Goal: Use online tool/utility: Utilize a website feature to perform a specific function

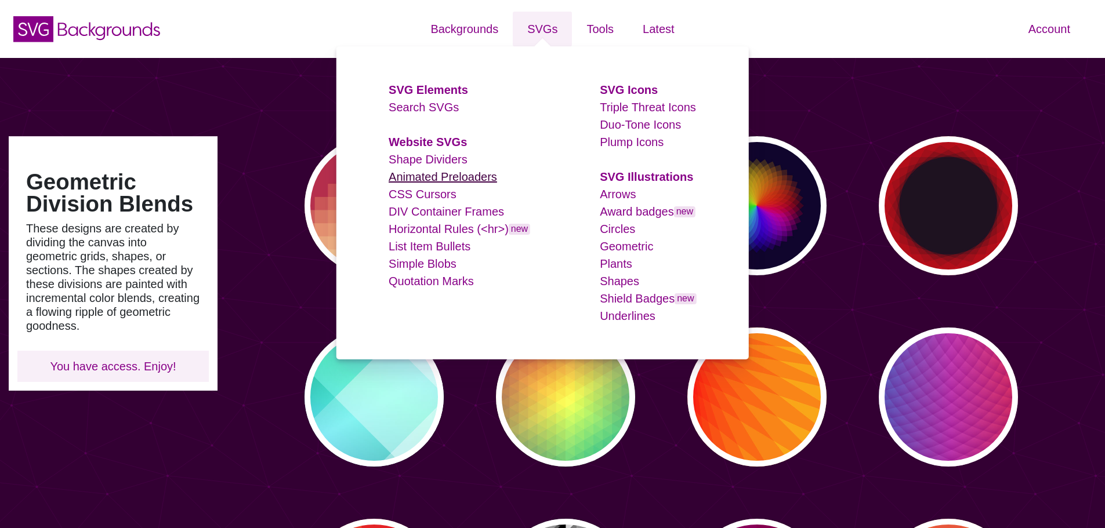
click at [464, 181] on link "Animated Preloaders" at bounding box center [443, 177] width 108 height 13
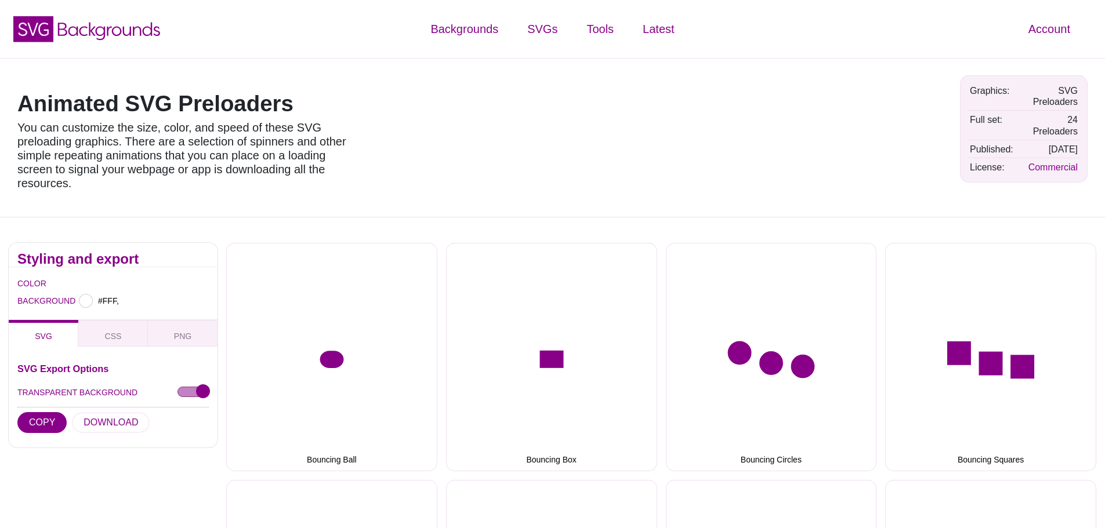
type input "#FFFFFF"
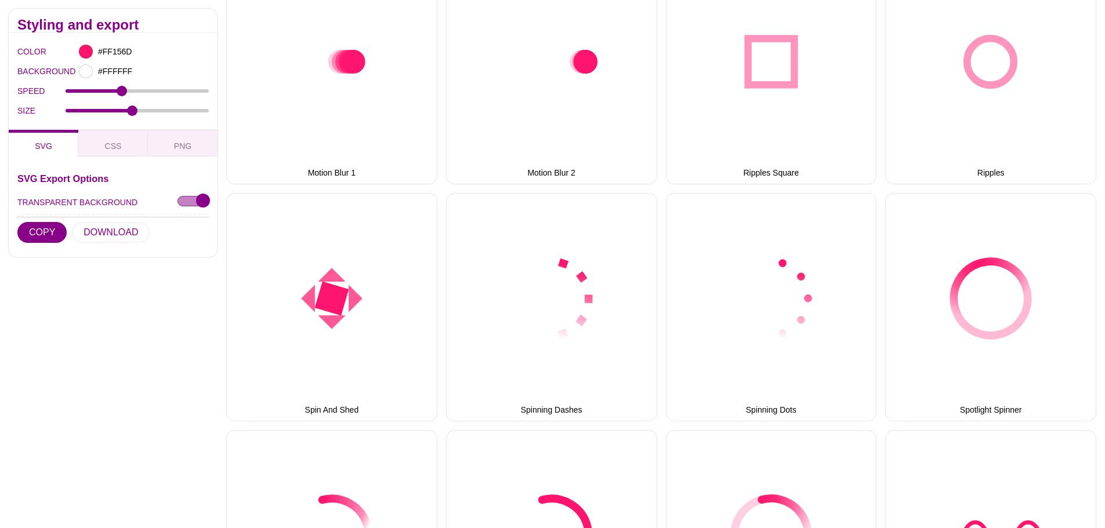
scroll to position [1044, 0]
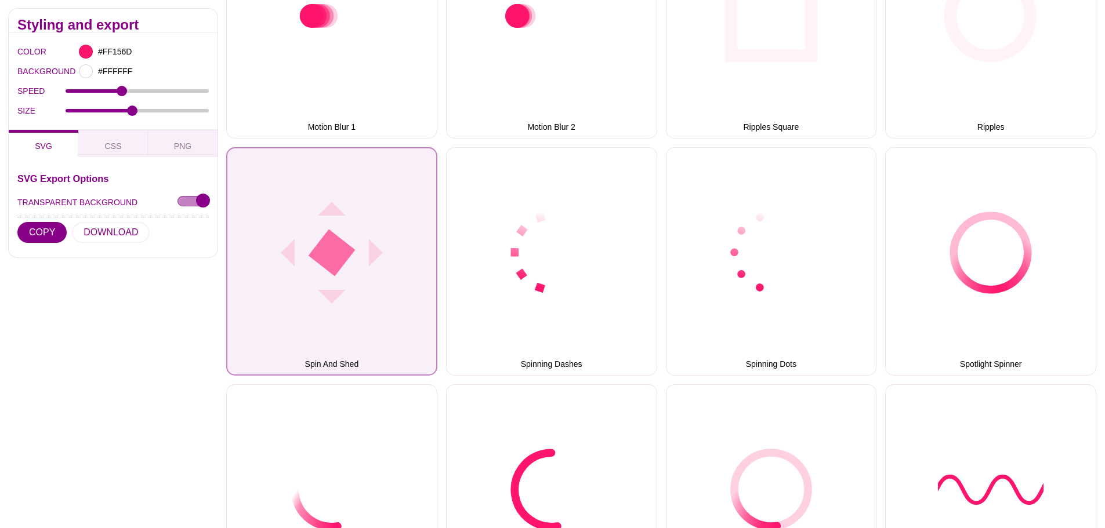
click at [390, 287] on button "Spin And Shed" at bounding box center [331, 261] width 211 height 229
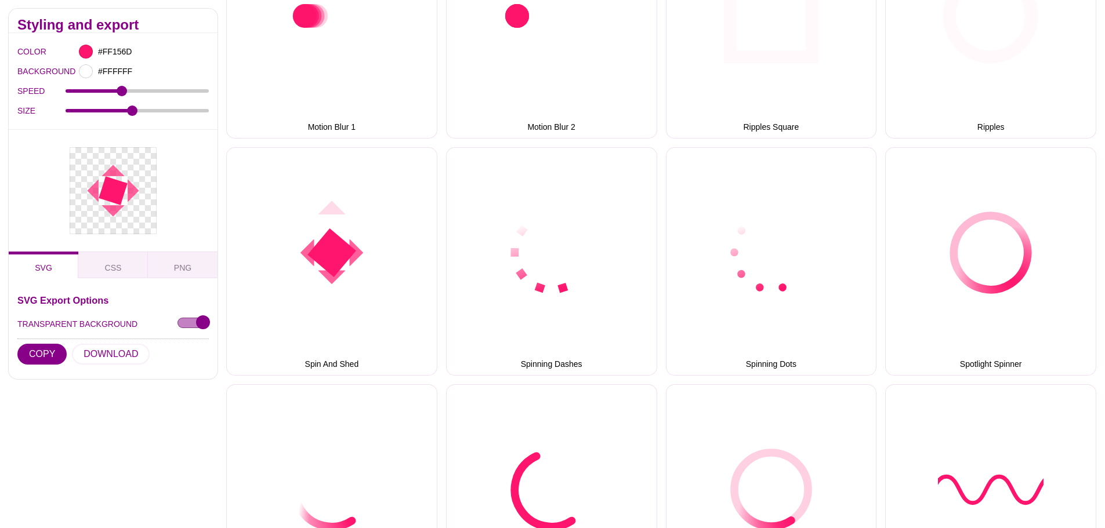
drag, startPoint x: 136, startPoint y: 114, endPoint x: 160, endPoint y: 114, distance: 23.8
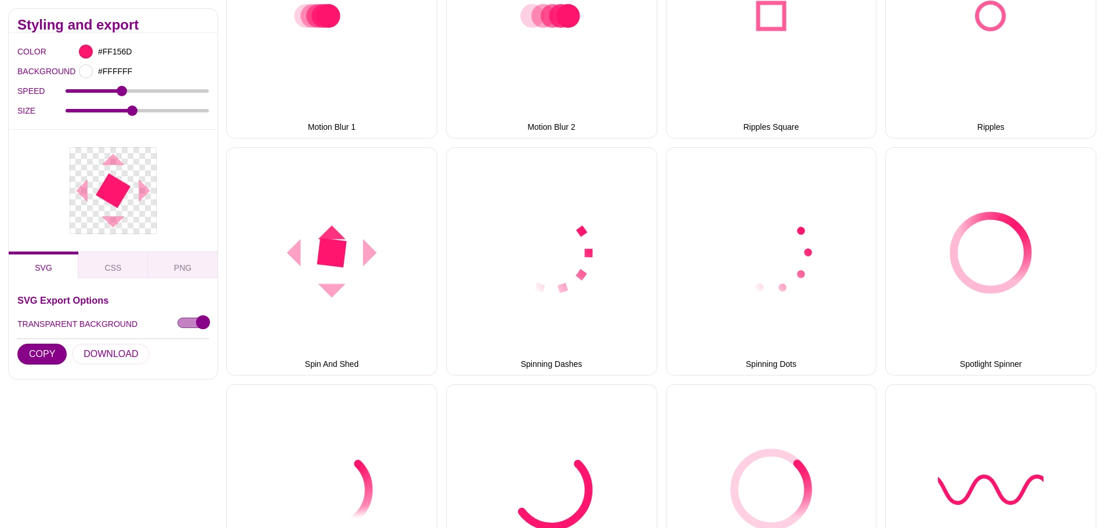
click at [160, 114] on div "SIZE 15" at bounding box center [112, 111] width 191 height 20
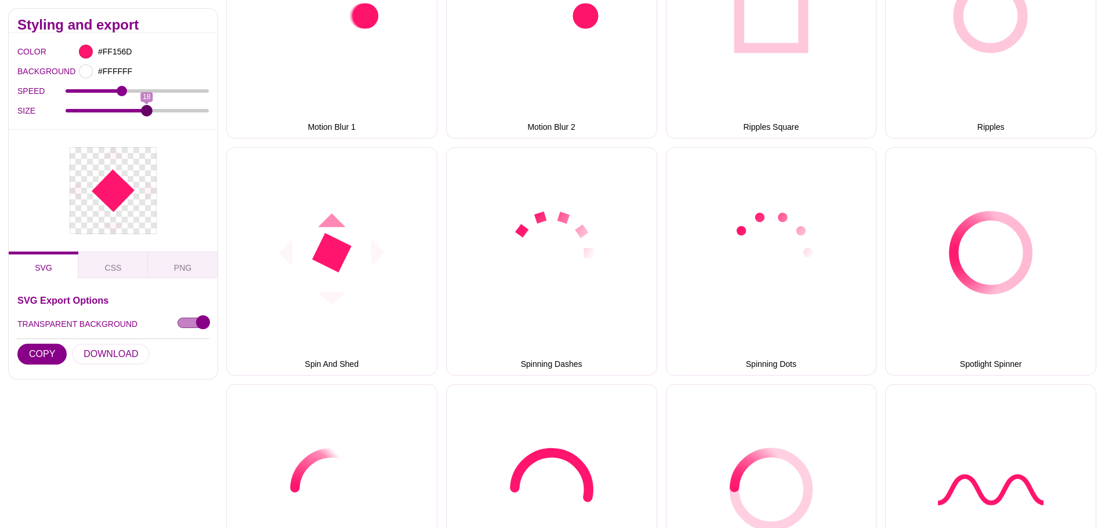
drag, startPoint x: 135, startPoint y: 110, endPoint x: 148, endPoint y: 122, distance: 18.5
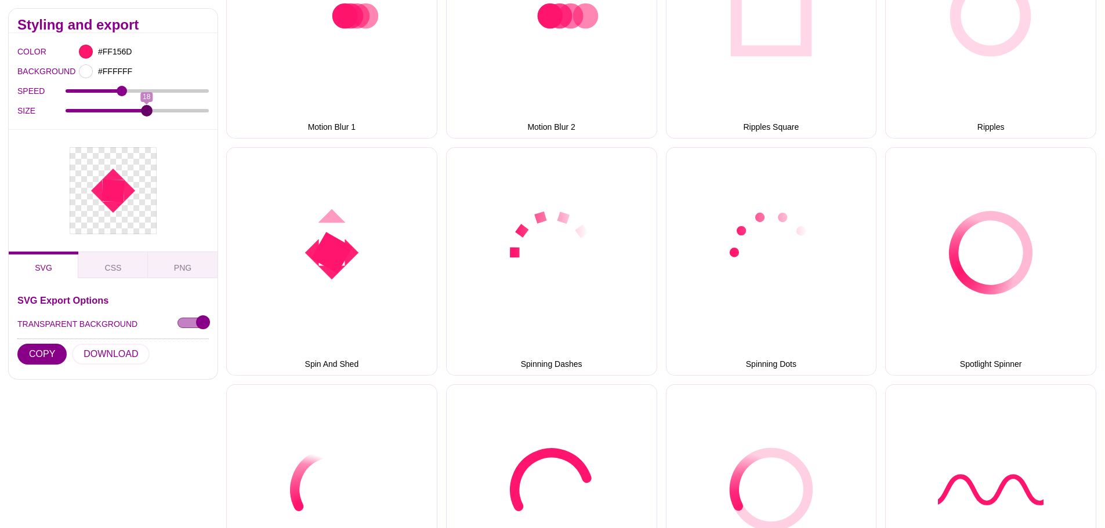
type input "18"
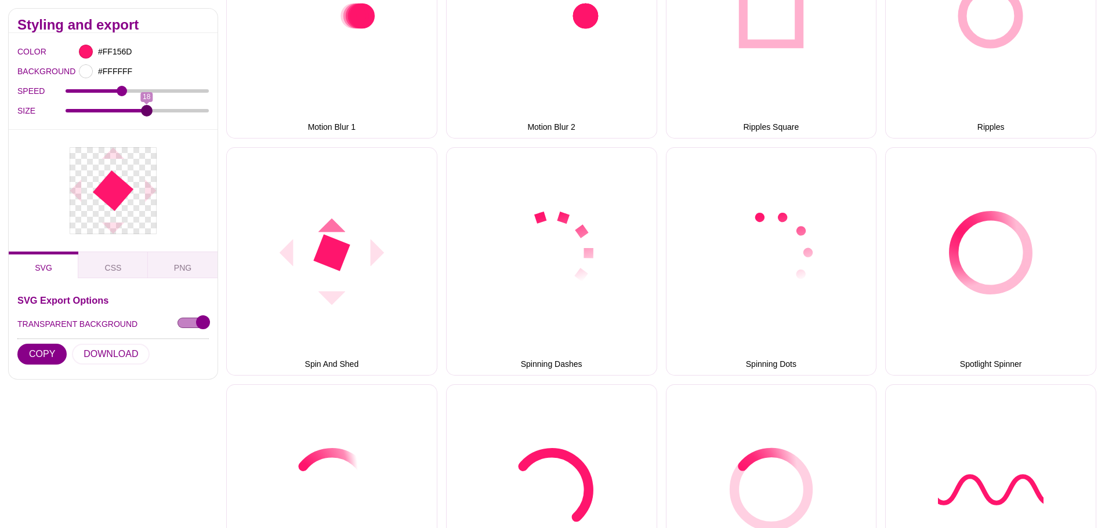
click at [148, 113] on input "SIZE" at bounding box center [138, 110] width 144 height 5
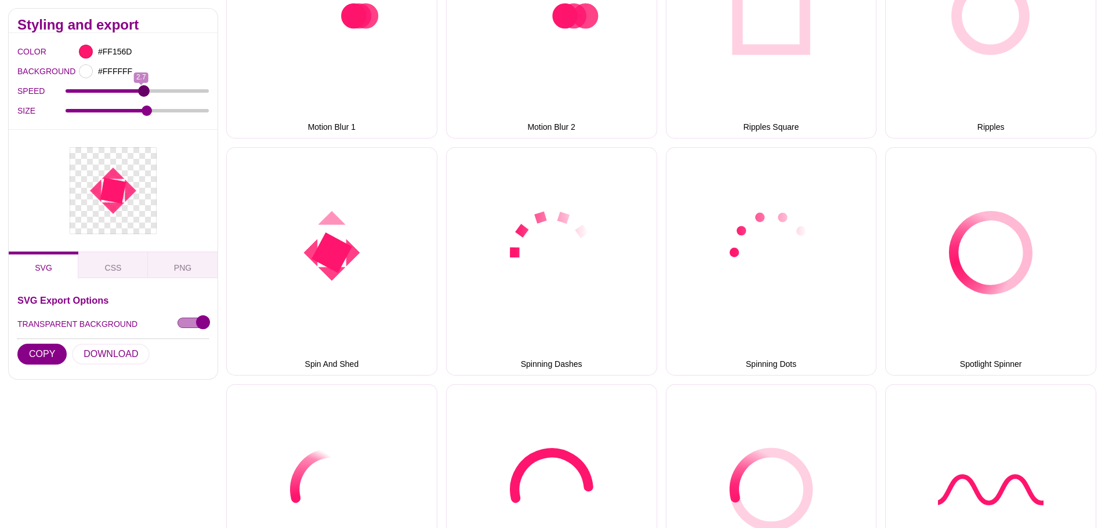
drag, startPoint x: 108, startPoint y: 92, endPoint x: 144, endPoint y: 100, distance: 36.2
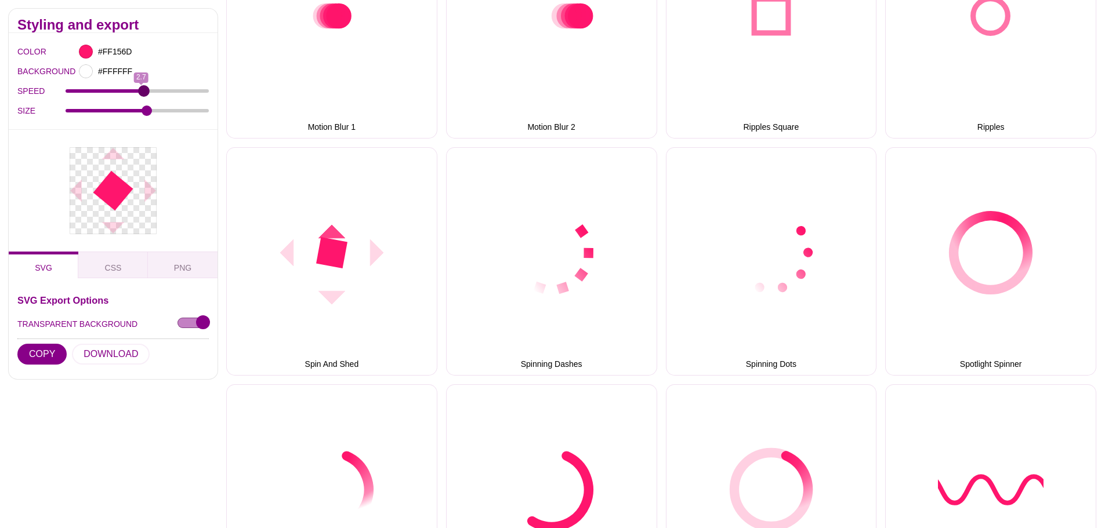
type input "2.8"
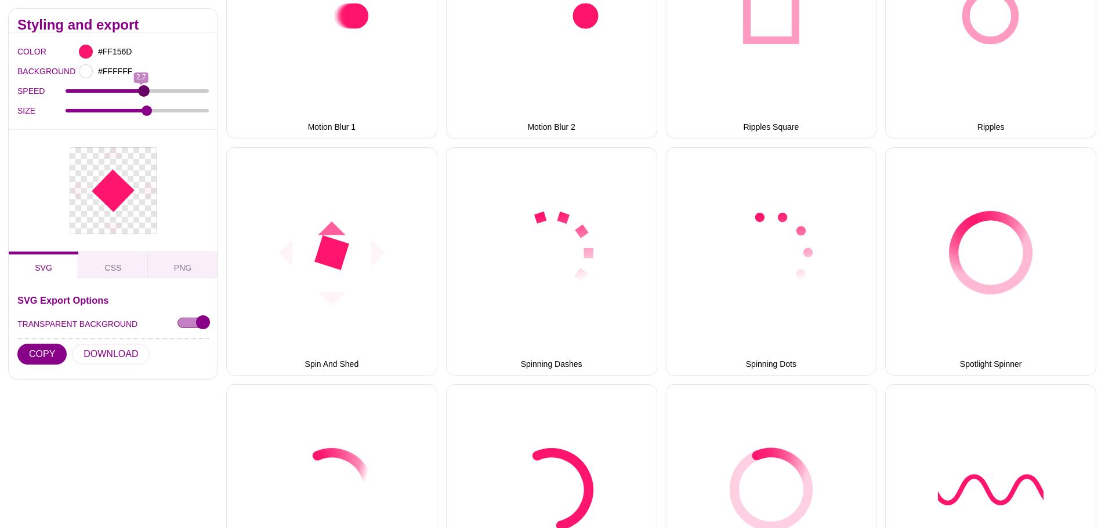
click at [144, 93] on input "SPEED" at bounding box center [138, 91] width 144 height 5
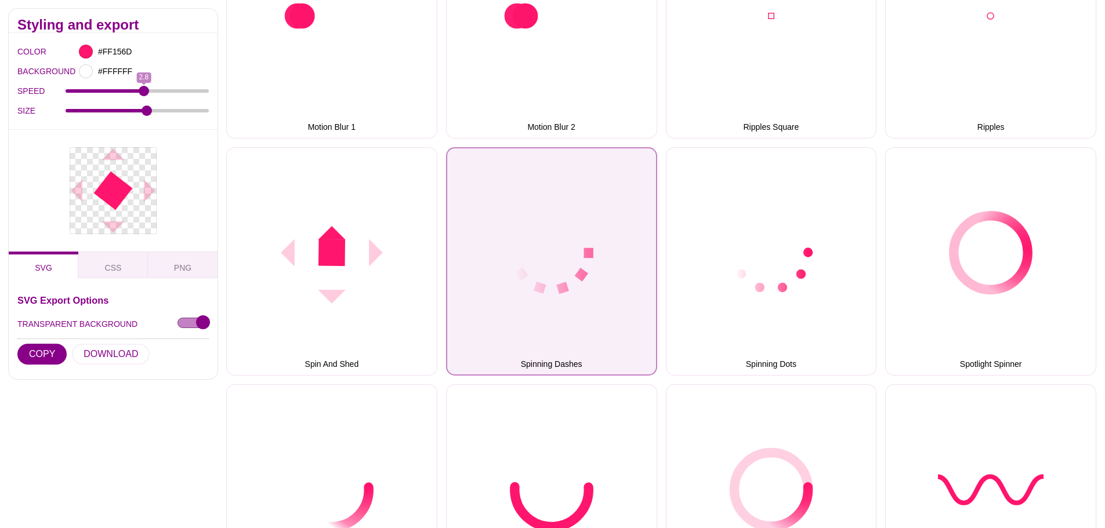
click at [530, 251] on button "Spinning Dashes" at bounding box center [551, 261] width 211 height 229
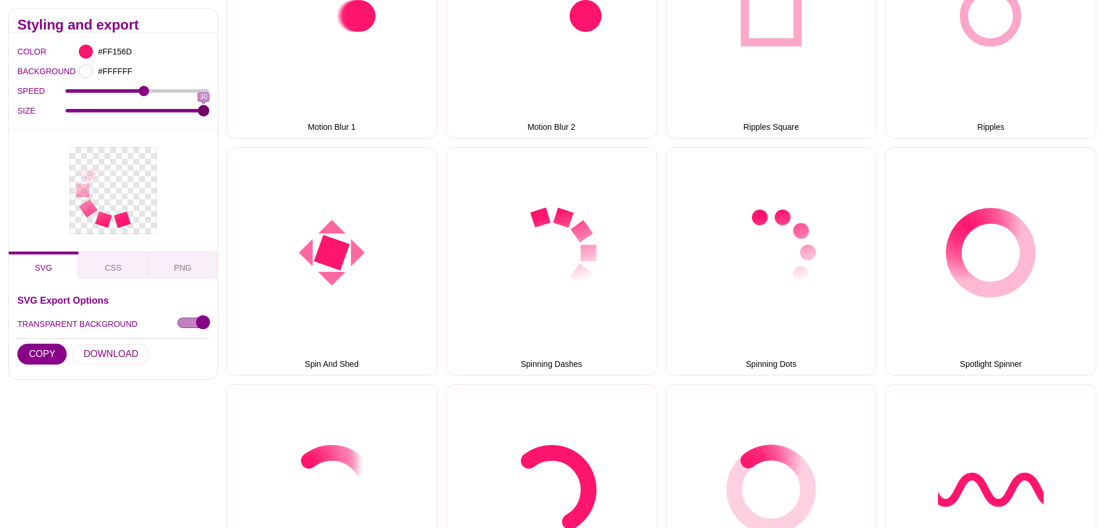
drag, startPoint x: 146, startPoint y: 107, endPoint x: 227, endPoint y: 119, distance: 82.1
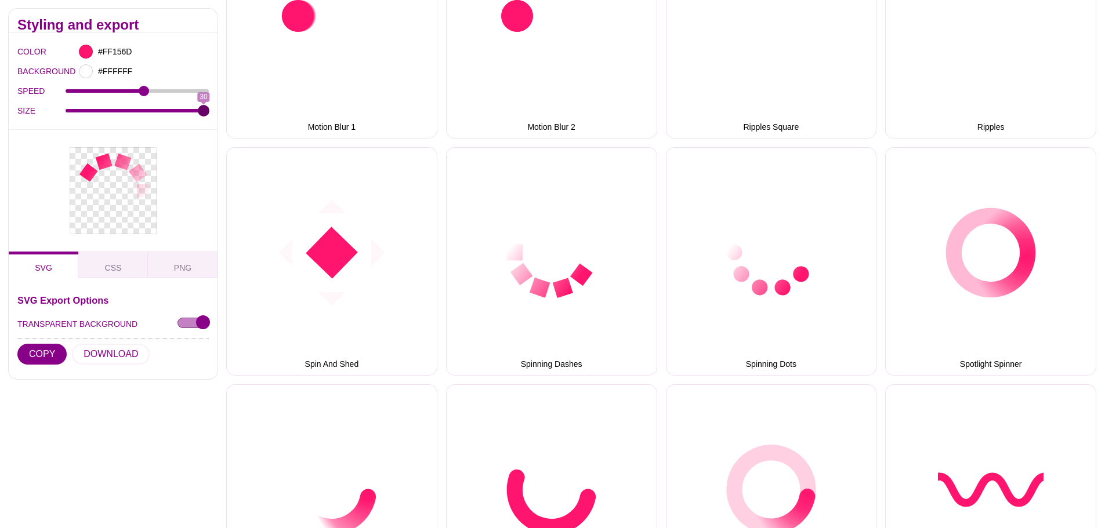
type input "30"
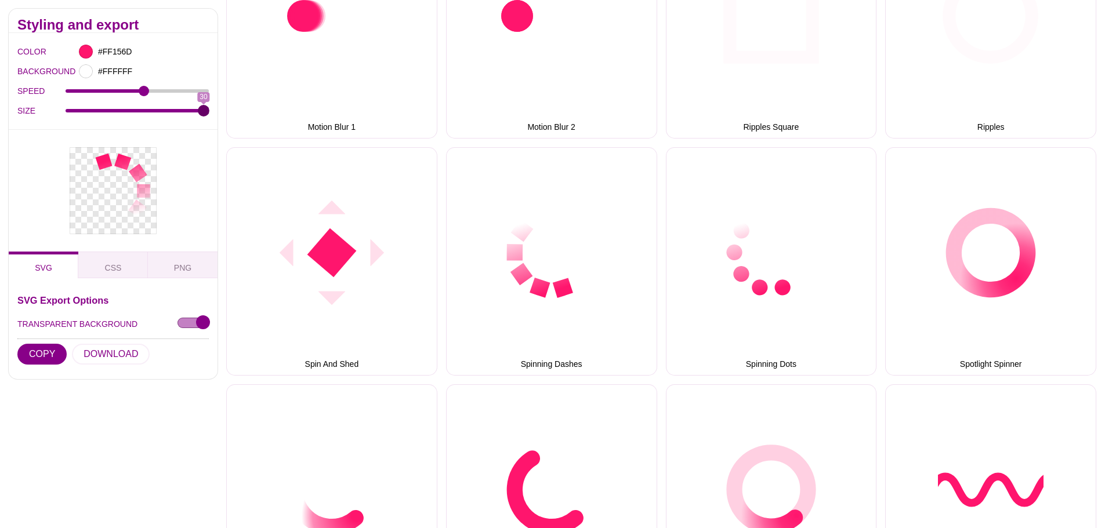
click at [209, 113] on input "SIZE" at bounding box center [138, 110] width 144 height 5
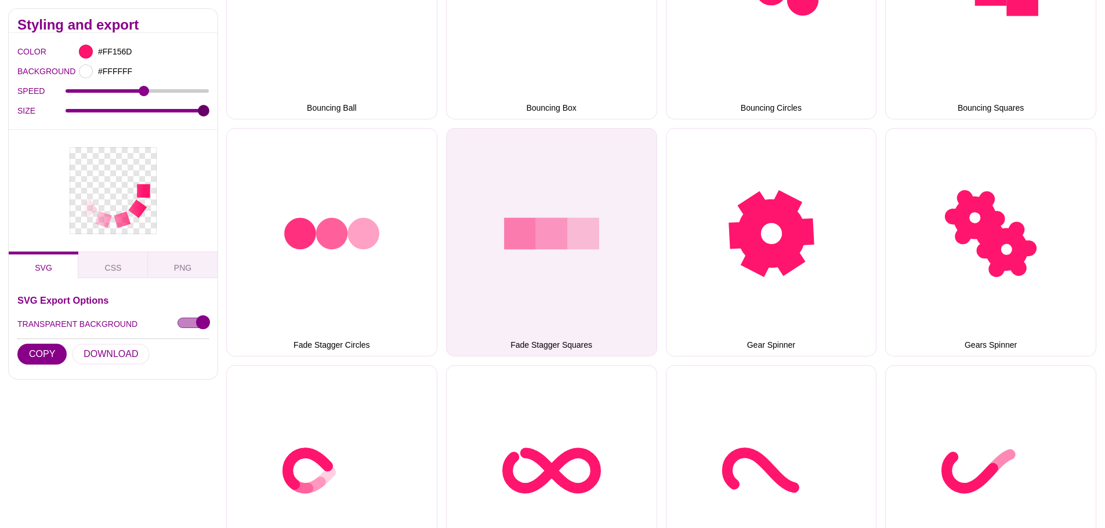
scroll to position [348, 0]
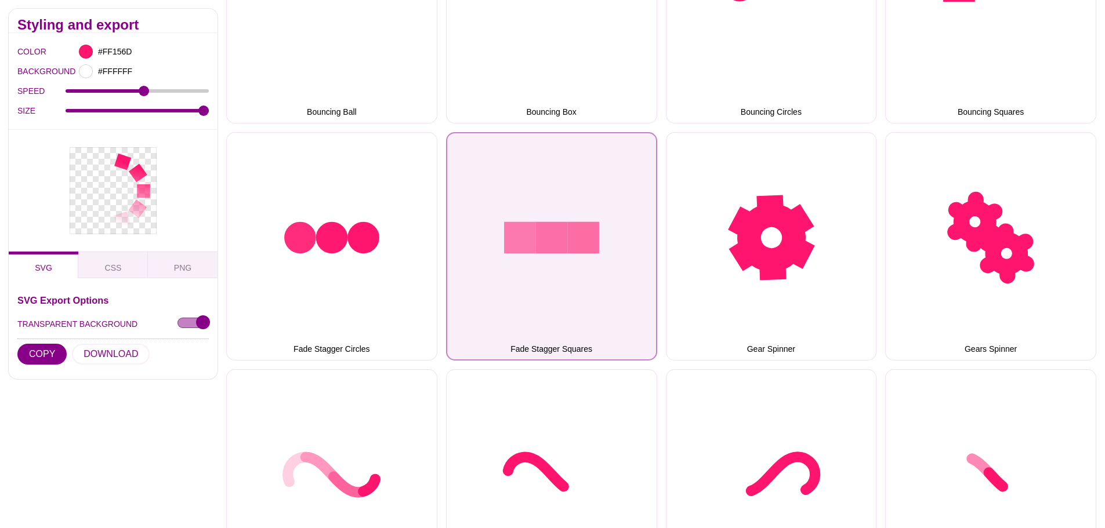
click at [502, 229] on button "Fade Stagger Squares" at bounding box center [551, 246] width 211 height 229
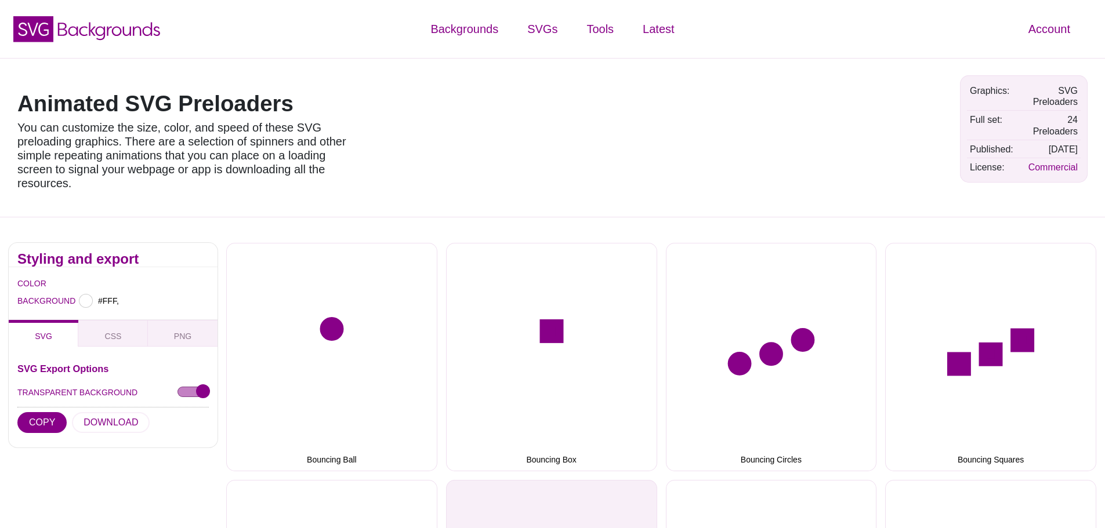
type input "#FFFFFF"
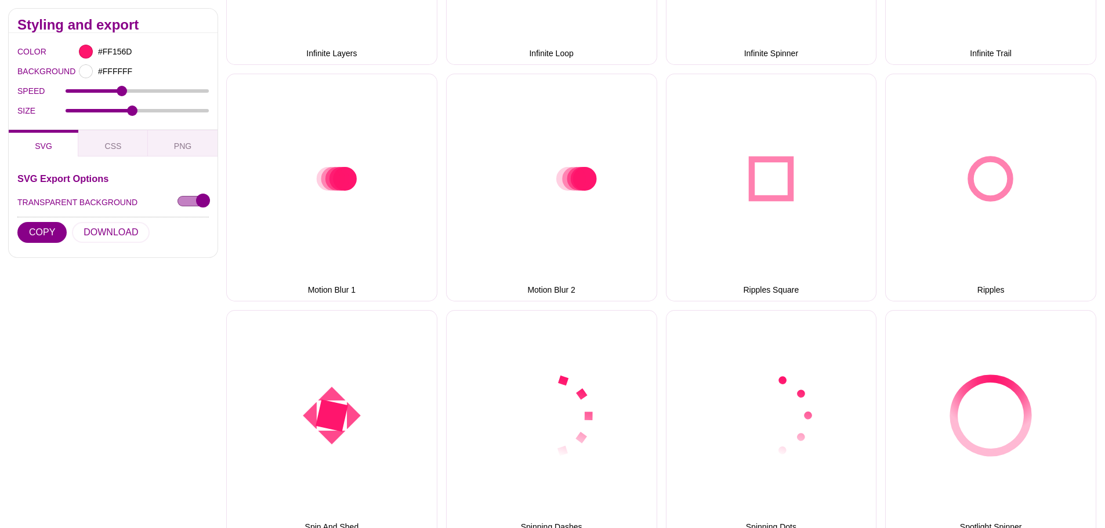
scroll to position [928, 0]
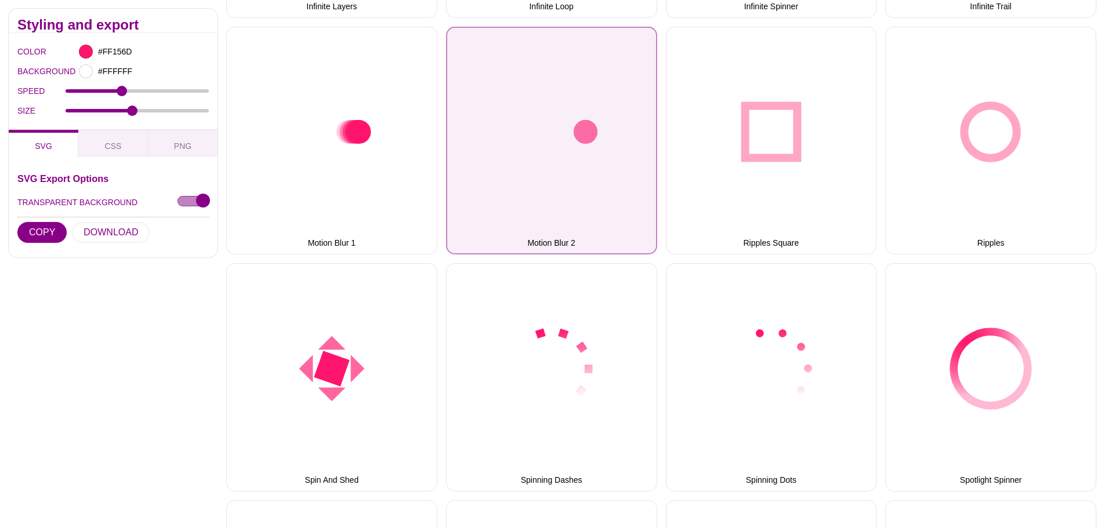
click at [615, 180] on button "Motion Blur 2" at bounding box center [551, 141] width 211 height 229
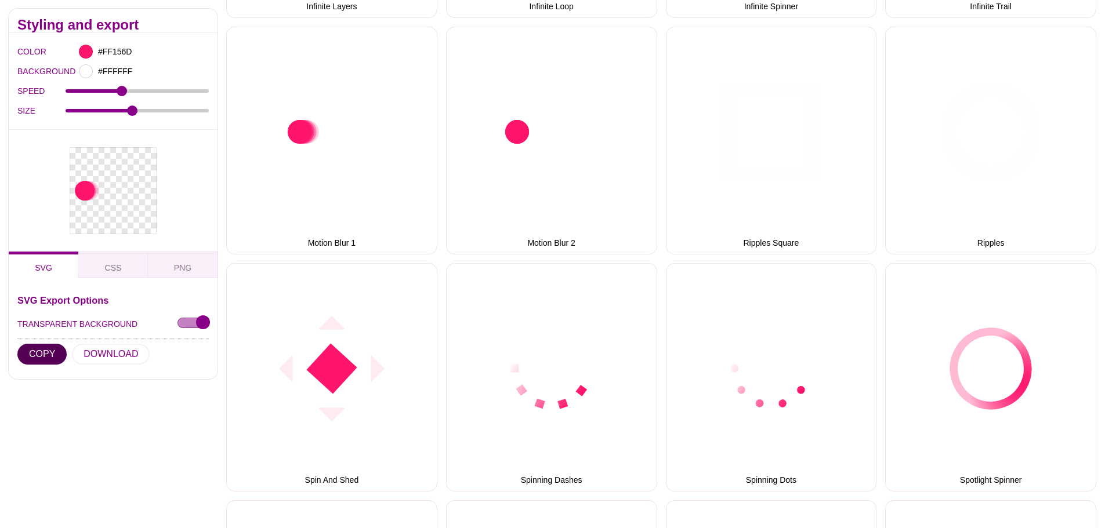
click at [49, 344] on button "COPY" at bounding box center [41, 353] width 49 height 21
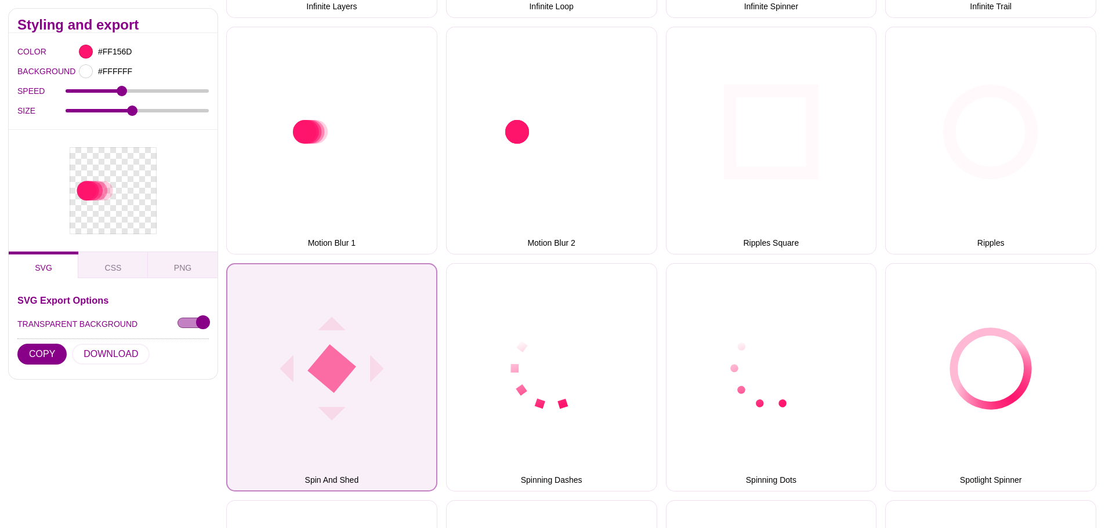
click at [393, 373] on button "Spin And Shed" at bounding box center [331, 377] width 211 height 229
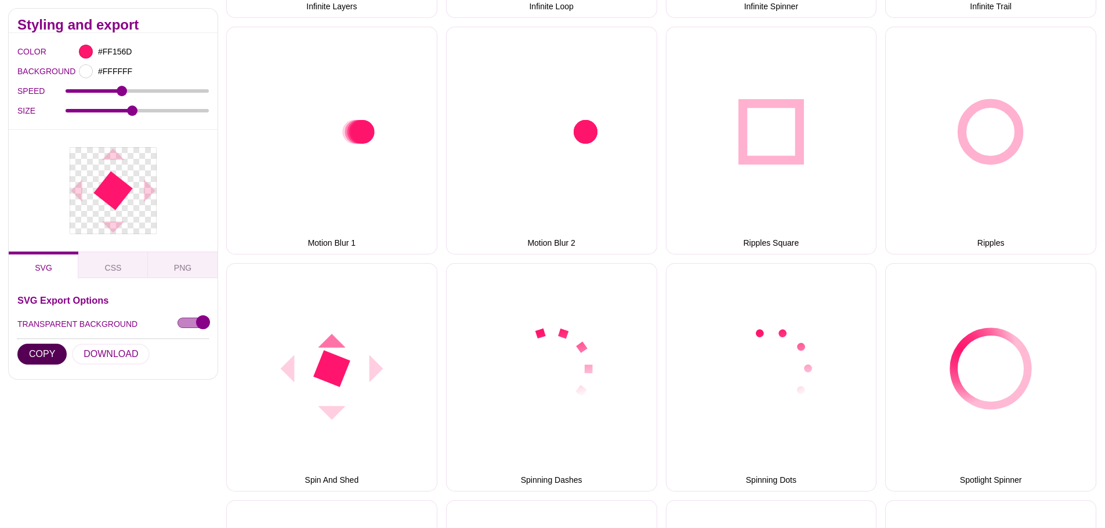
click at [52, 348] on button "COPY" at bounding box center [41, 353] width 49 height 21
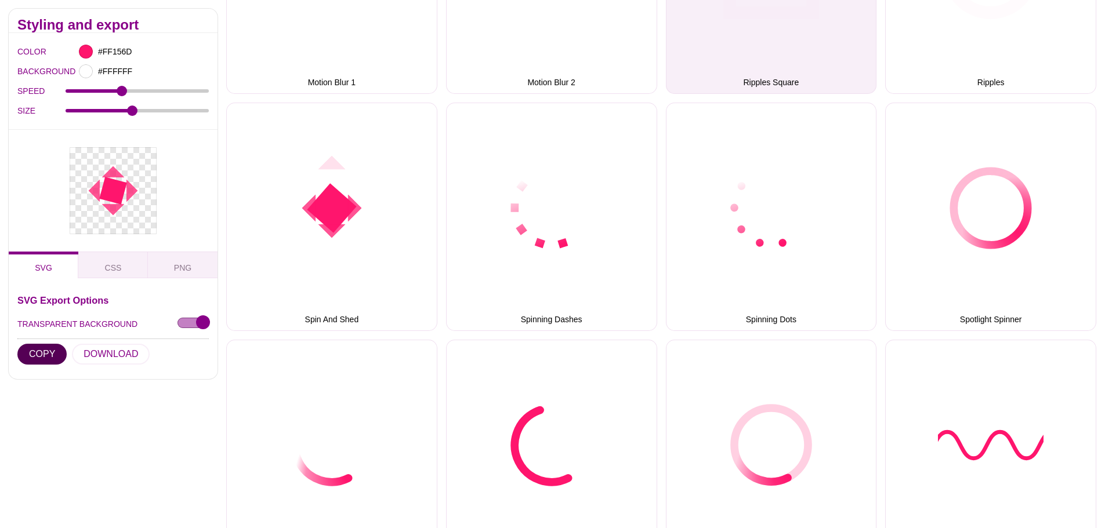
scroll to position [1044, 0]
